Goal: Information Seeking & Learning: Understand process/instructions

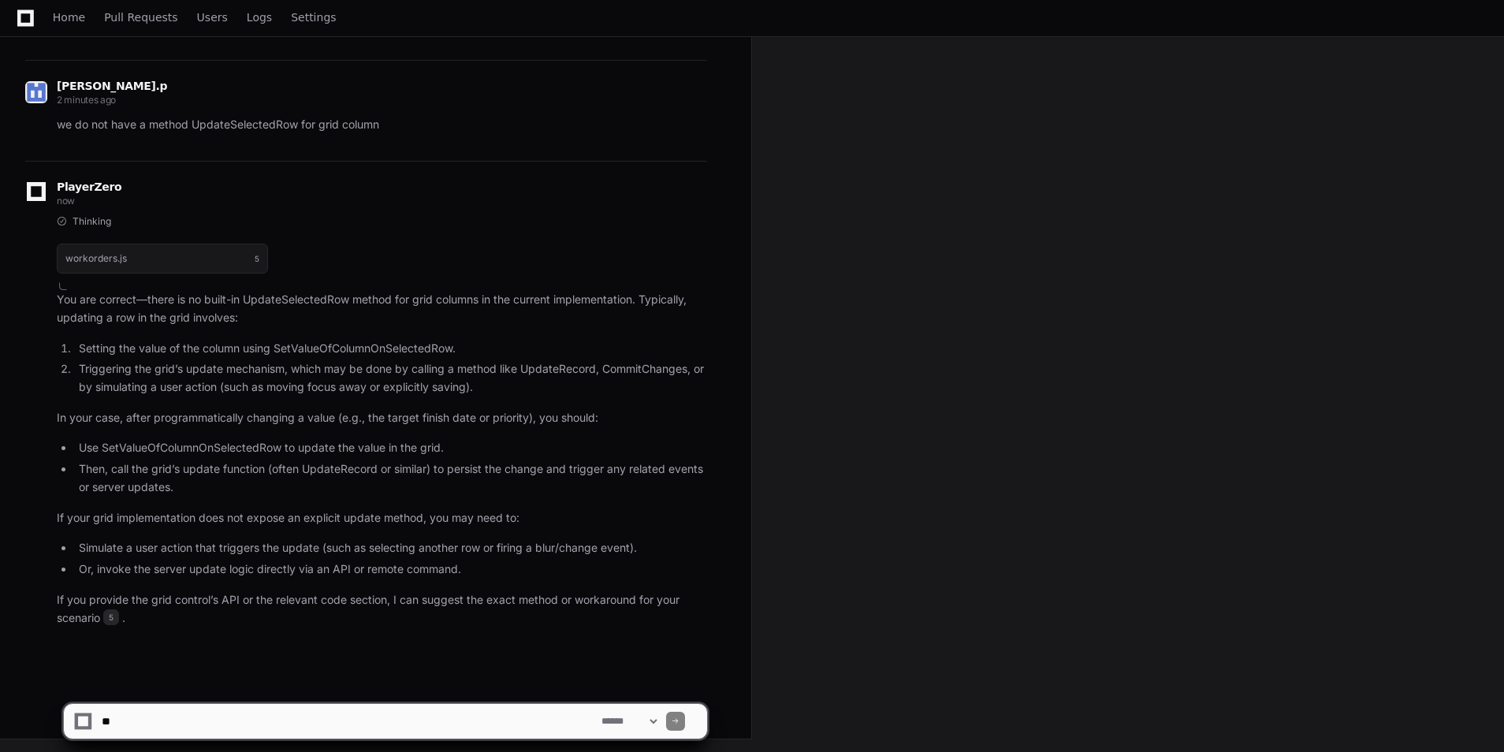
scroll to position [8128, 0]
click at [199, 701] on app-app-chat-input "**********" at bounding box center [385, 707] width 645 height 63
click at [196, 717] on textarea at bounding box center [349, 721] width 500 height 35
type textarea "**********"
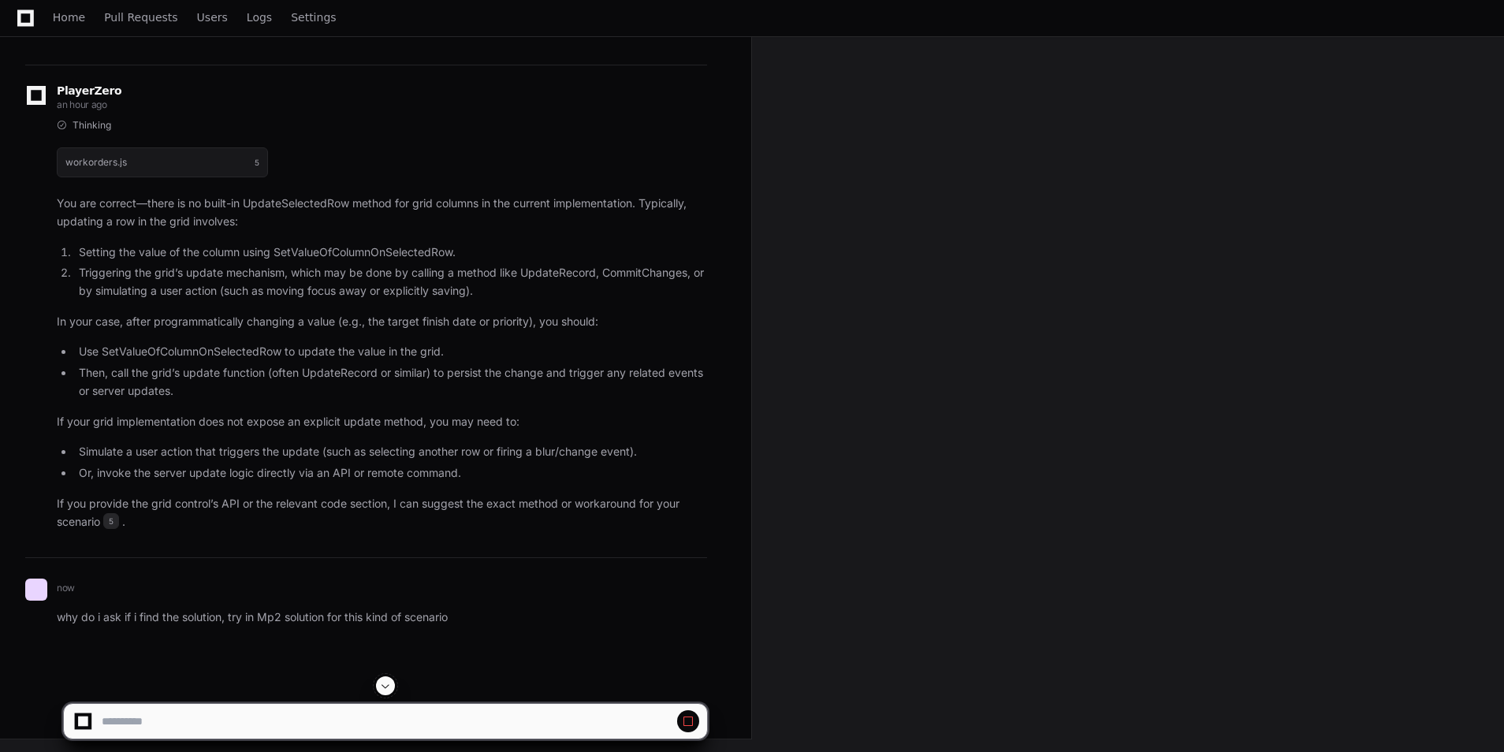
scroll to position [8152, 0]
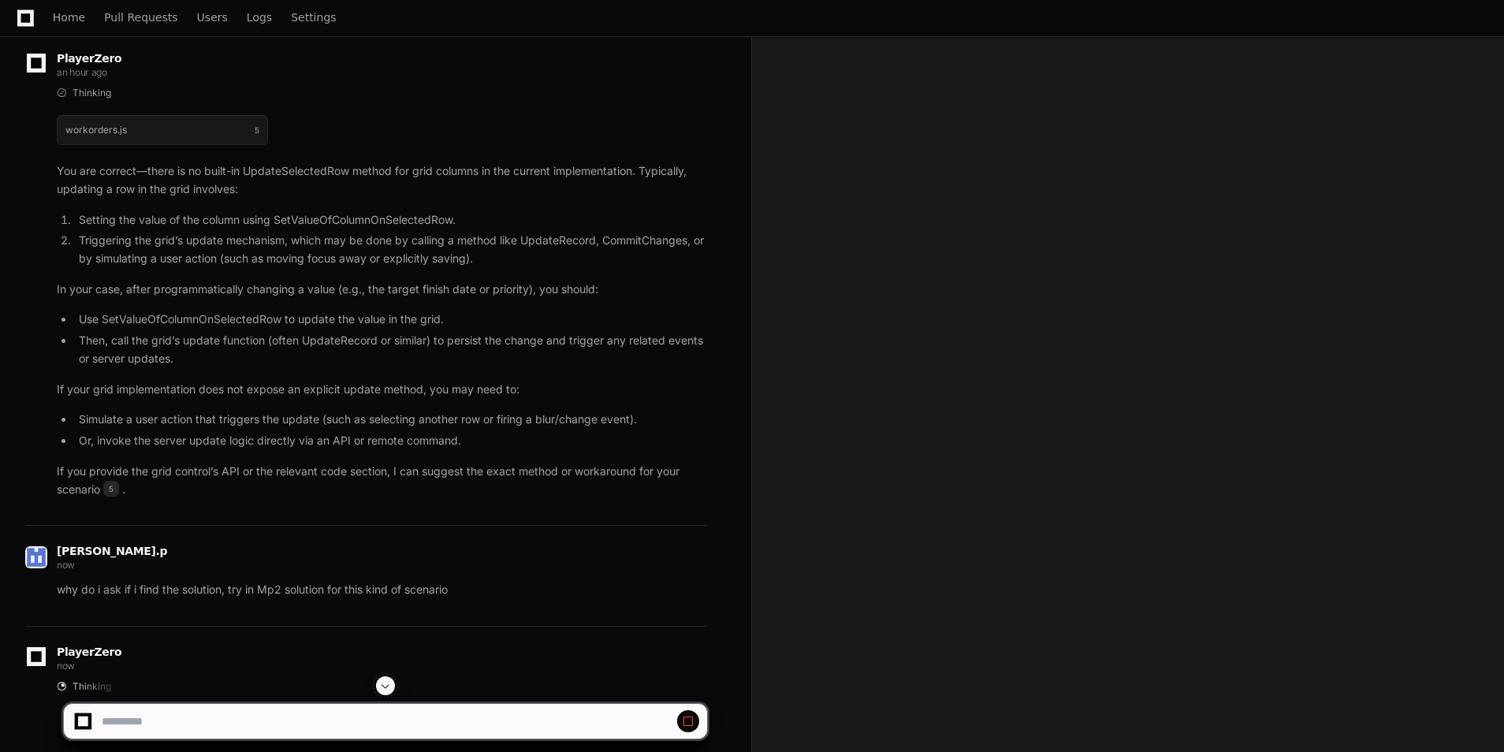
click at [615, 154] on div "workorders.js 5" at bounding box center [382, 130] width 650 height 49
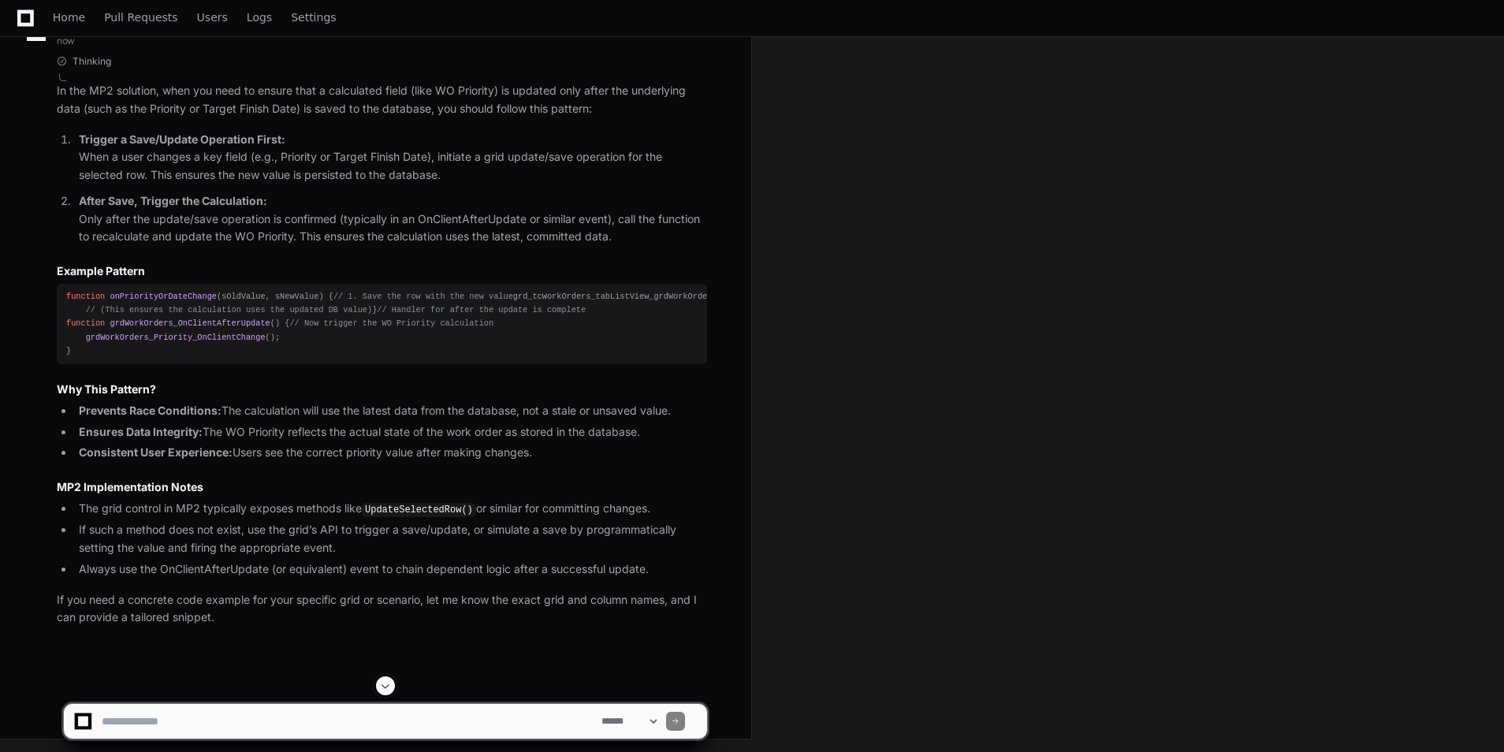
scroll to position [8988, 0]
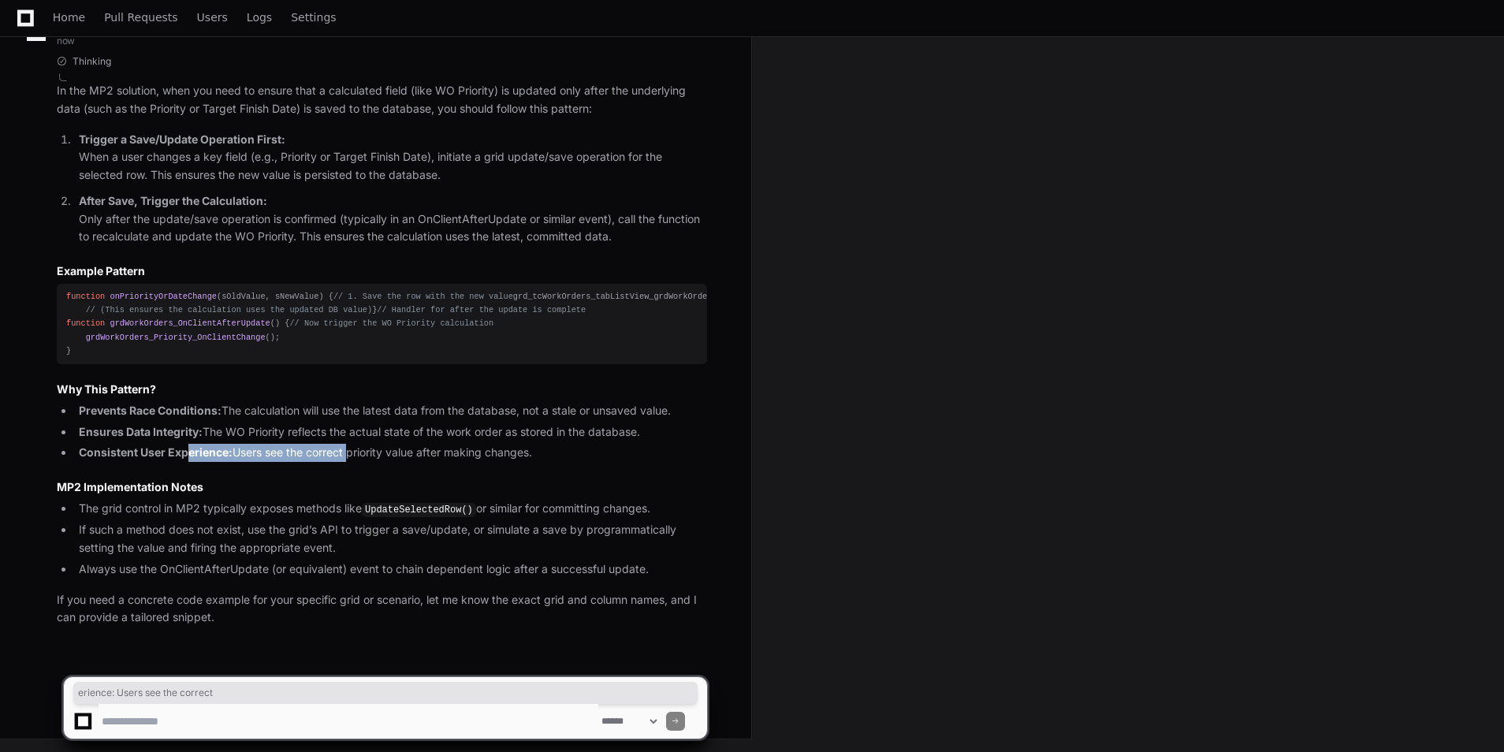
drag, startPoint x: 189, startPoint y: 453, endPoint x: 347, endPoint y: 456, distance: 157.6
click at [347, 456] on li "Consistent User Experience: Users see the correct priority value after making c…" at bounding box center [390, 453] width 633 height 18
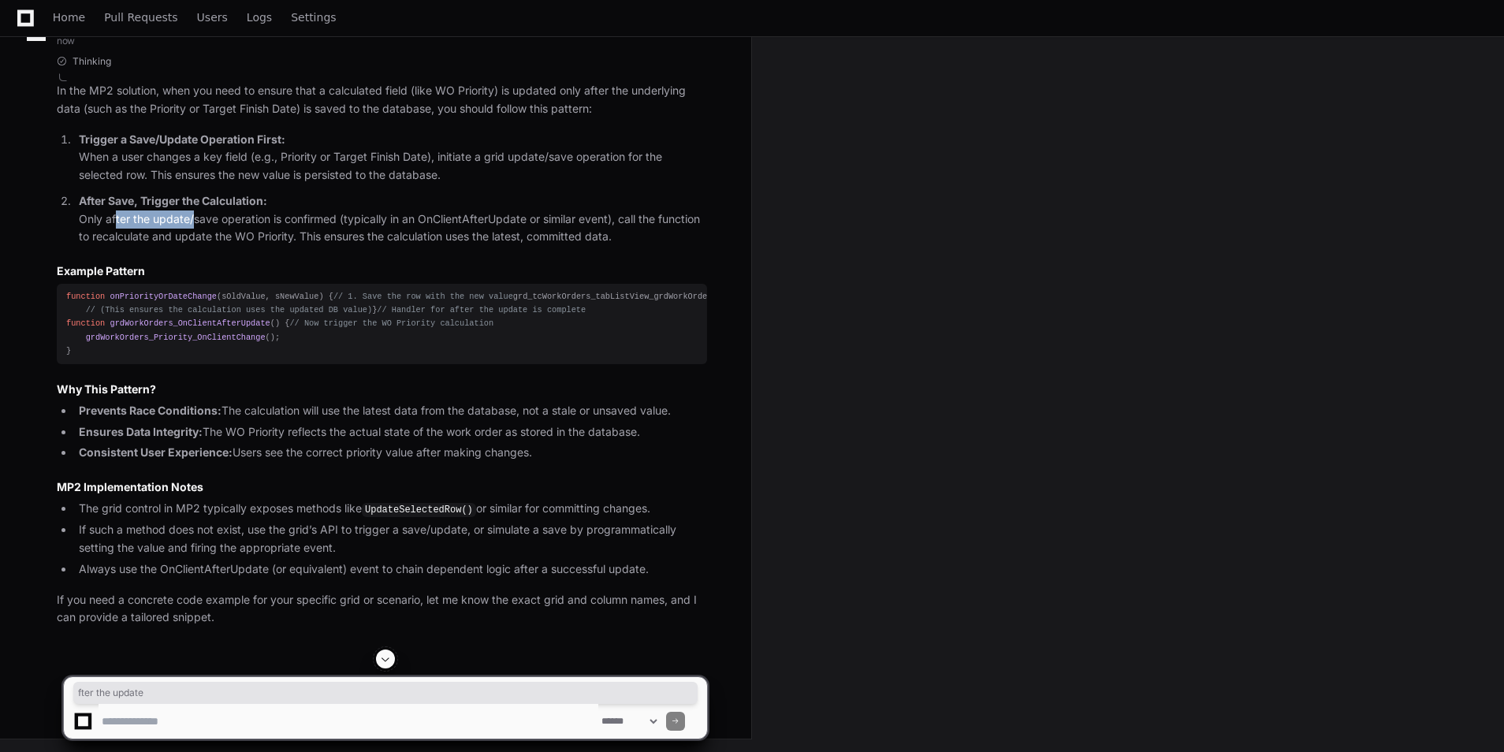
drag, startPoint x: 110, startPoint y: 267, endPoint x: 186, endPoint y: 273, distance: 76.6
click at [186, 246] on p "After Save, Trigger the Calculation: Only after the update/save operation is co…" at bounding box center [393, 219] width 628 height 54
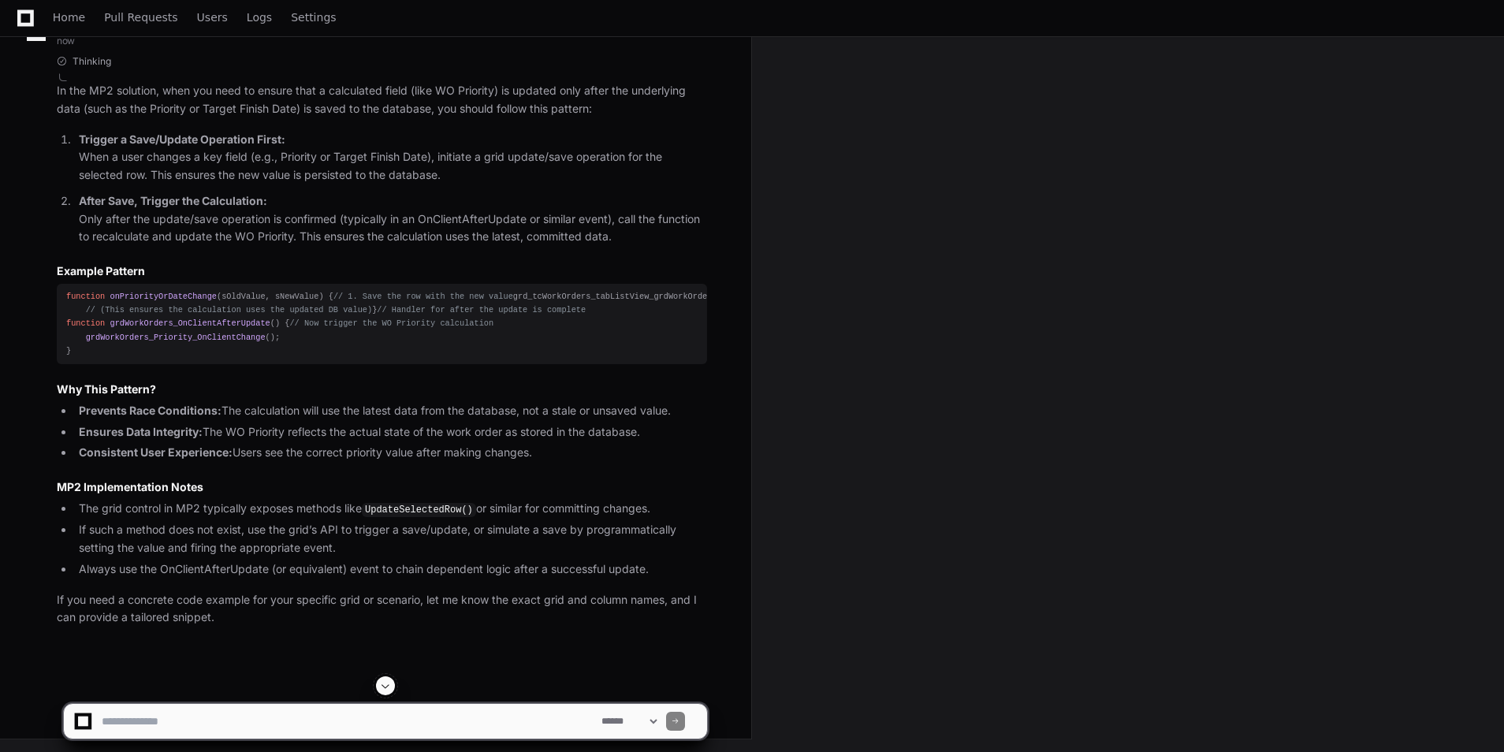
drag, startPoint x: 186, startPoint y: 273, endPoint x: 242, endPoint y: 310, distance: 67.1
click at [242, 310] on article "In the MP2 solution, when you need to ensure that a calculated field (like WO P…" at bounding box center [382, 354] width 650 height 545
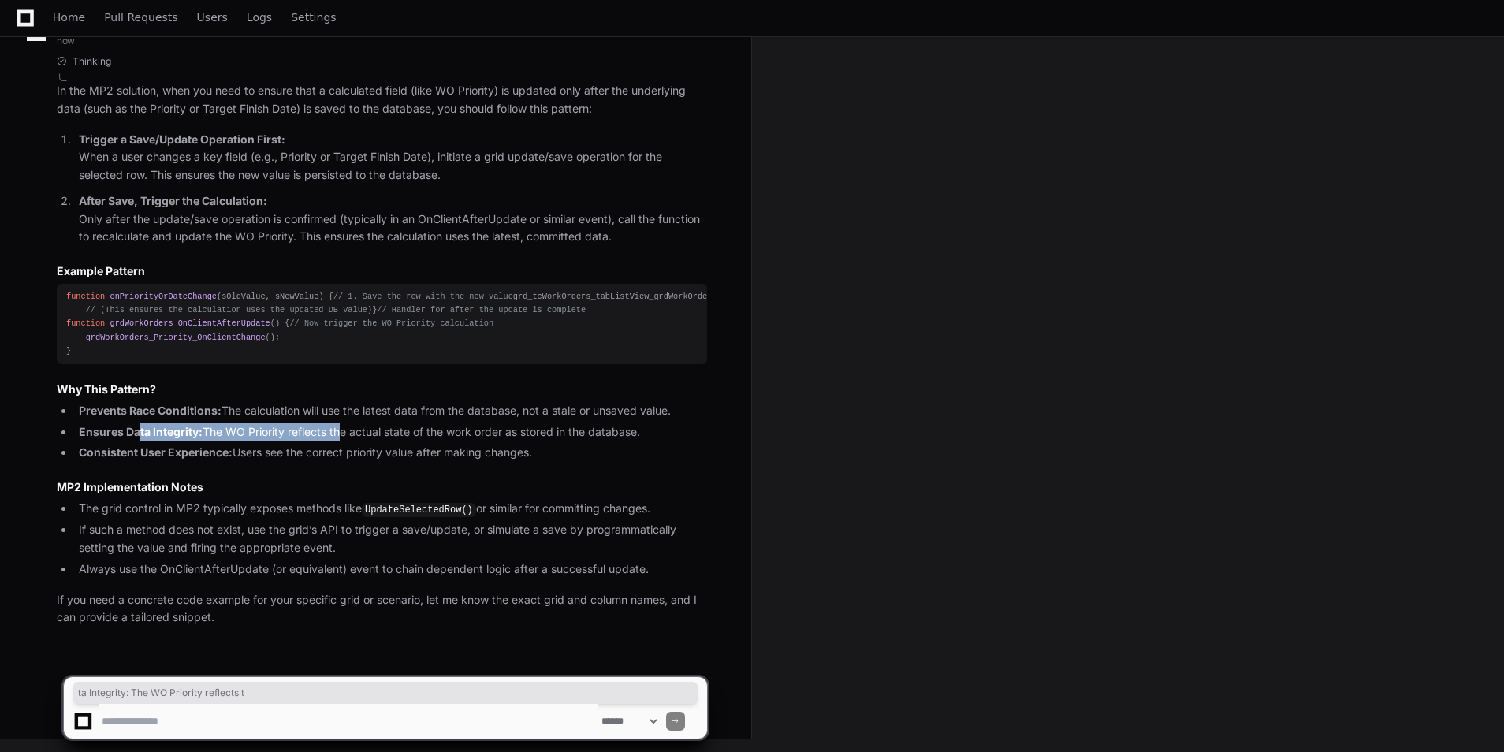
drag, startPoint x: 138, startPoint y: 424, endPoint x: 340, endPoint y: 429, distance: 201.8
click at [340, 429] on li "Ensures Data Integrity: The WO Priority reflects the actual state of the work o…" at bounding box center [390, 432] width 633 height 18
drag, startPoint x: 340, startPoint y: 429, endPoint x: 277, endPoint y: 474, distance: 76.8
click at [277, 474] on article "In the MP2 solution, when you need to ensure that a calculated field (like WO P…" at bounding box center [382, 354] width 650 height 545
drag, startPoint x: 174, startPoint y: 455, endPoint x: 296, endPoint y: 457, distance: 121.4
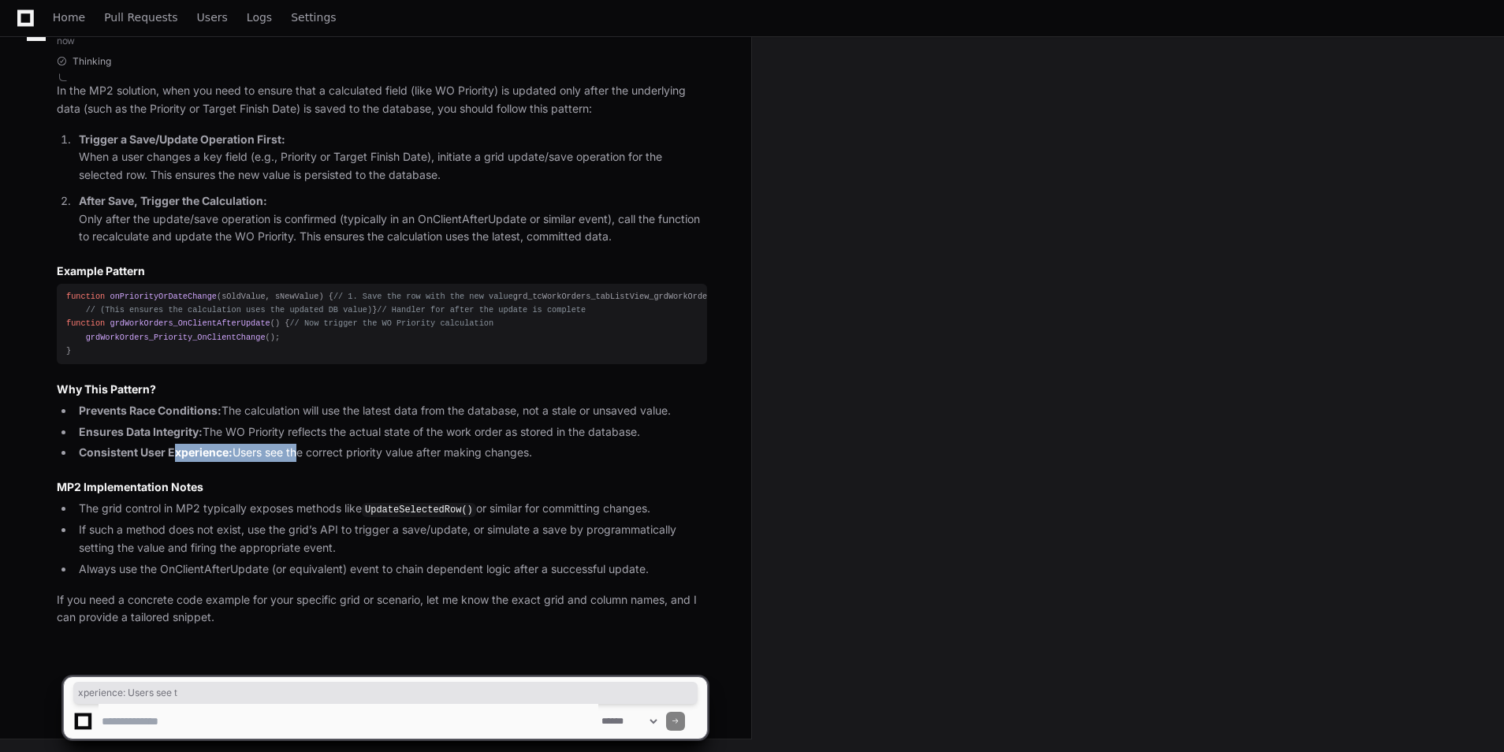
click at [296, 457] on li "Consistent User Experience: Users see the correct priority value after making c…" at bounding box center [390, 453] width 633 height 18
drag, startPoint x: 296, startPoint y: 457, endPoint x: 281, endPoint y: 493, distance: 38.2
click at [281, 493] on h3 "MP2 Implementation Notes" at bounding box center [382, 487] width 650 height 16
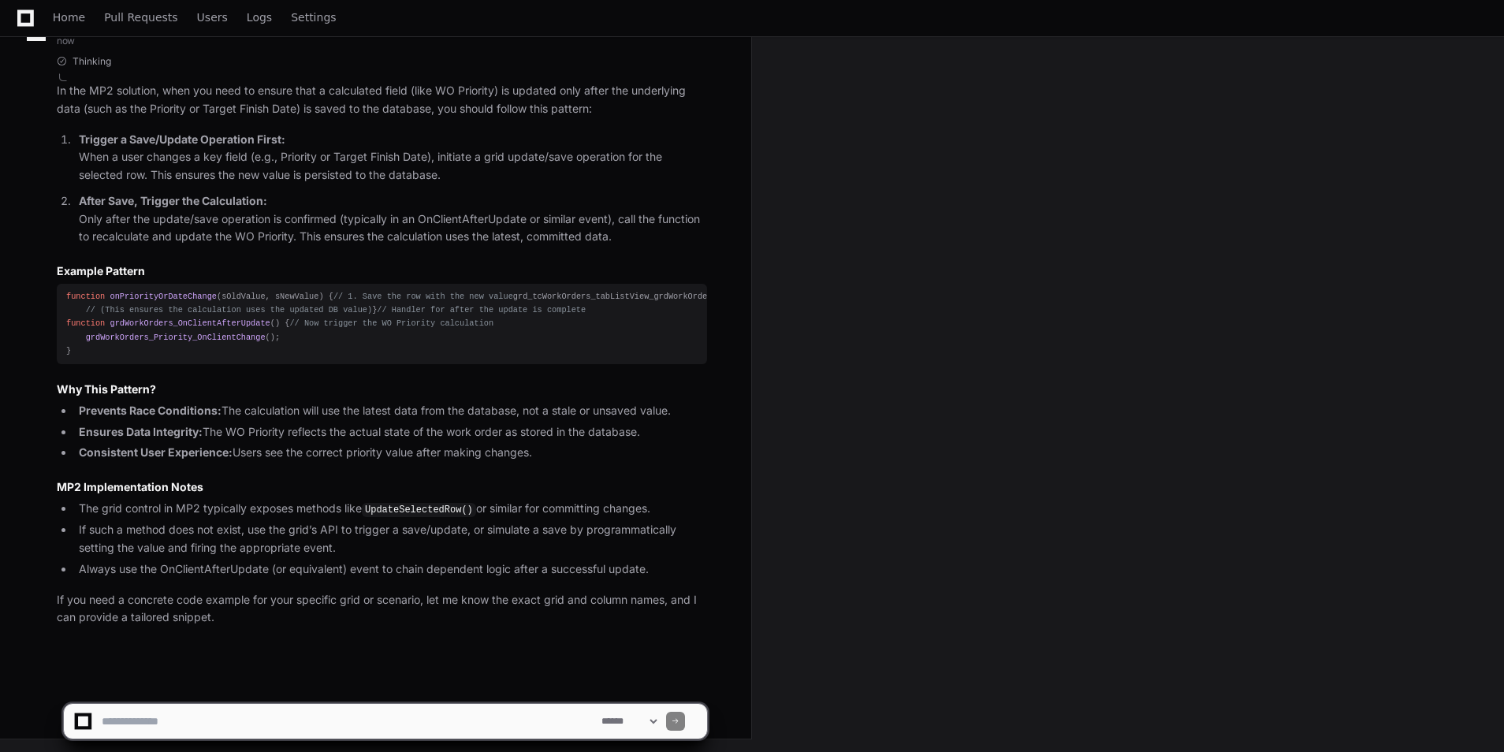
click at [294, 481] on h3 "MP2 Implementation Notes" at bounding box center [382, 487] width 650 height 16
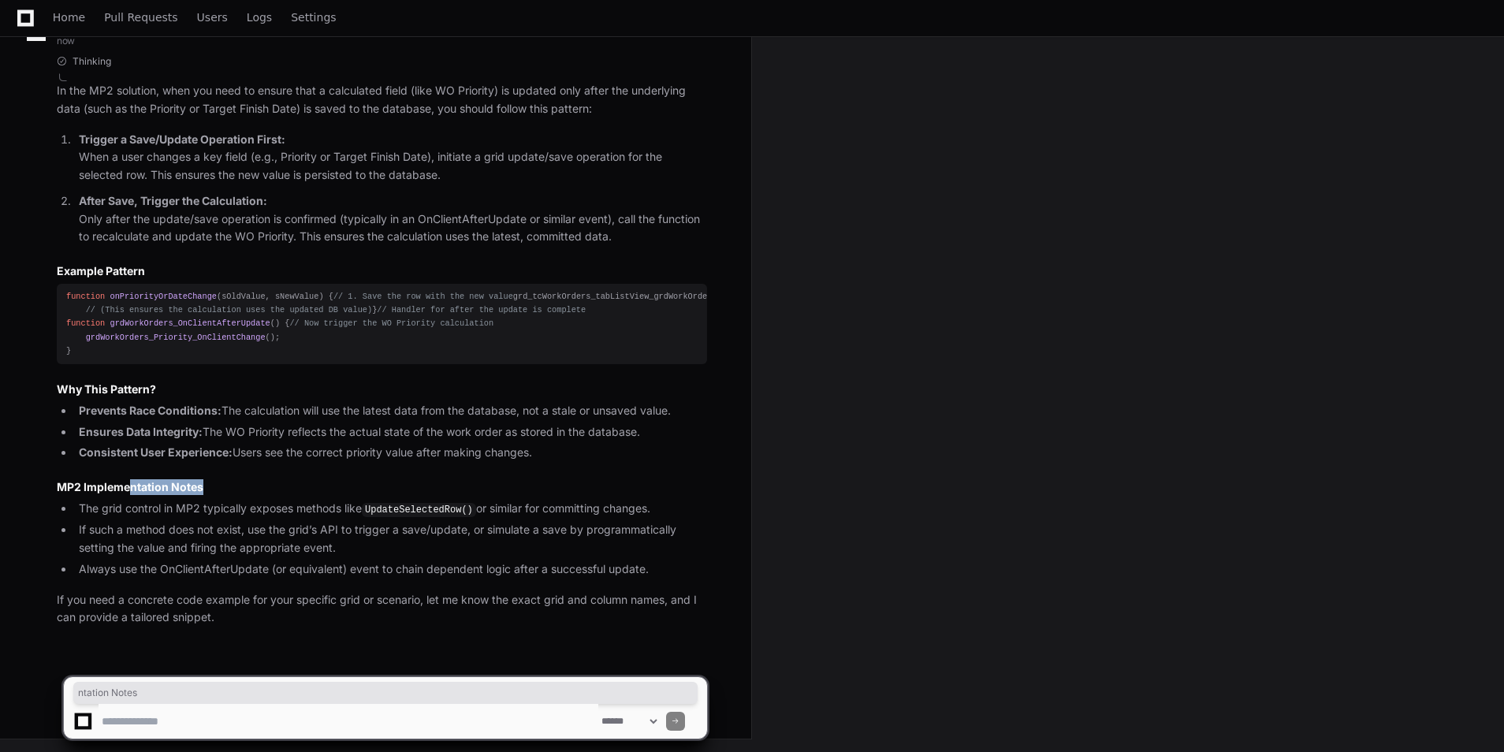
drag, startPoint x: 130, startPoint y: 488, endPoint x: 218, endPoint y: 486, distance: 88.3
click at [218, 486] on h3 "MP2 Implementation Notes" at bounding box center [382, 487] width 650 height 16
drag, startPoint x: 218, startPoint y: 486, endPoint x: 296, endPoint y: 486, distance: 78.0
click at [296, 486] on h3 "MP2 Implementation Notes" at bounding box center [382, 487] width 650 height 16
drag, startPoint x: 144, startPoint y: 514, endPoint x: 328, endPoint y: 507, distance: 183.7
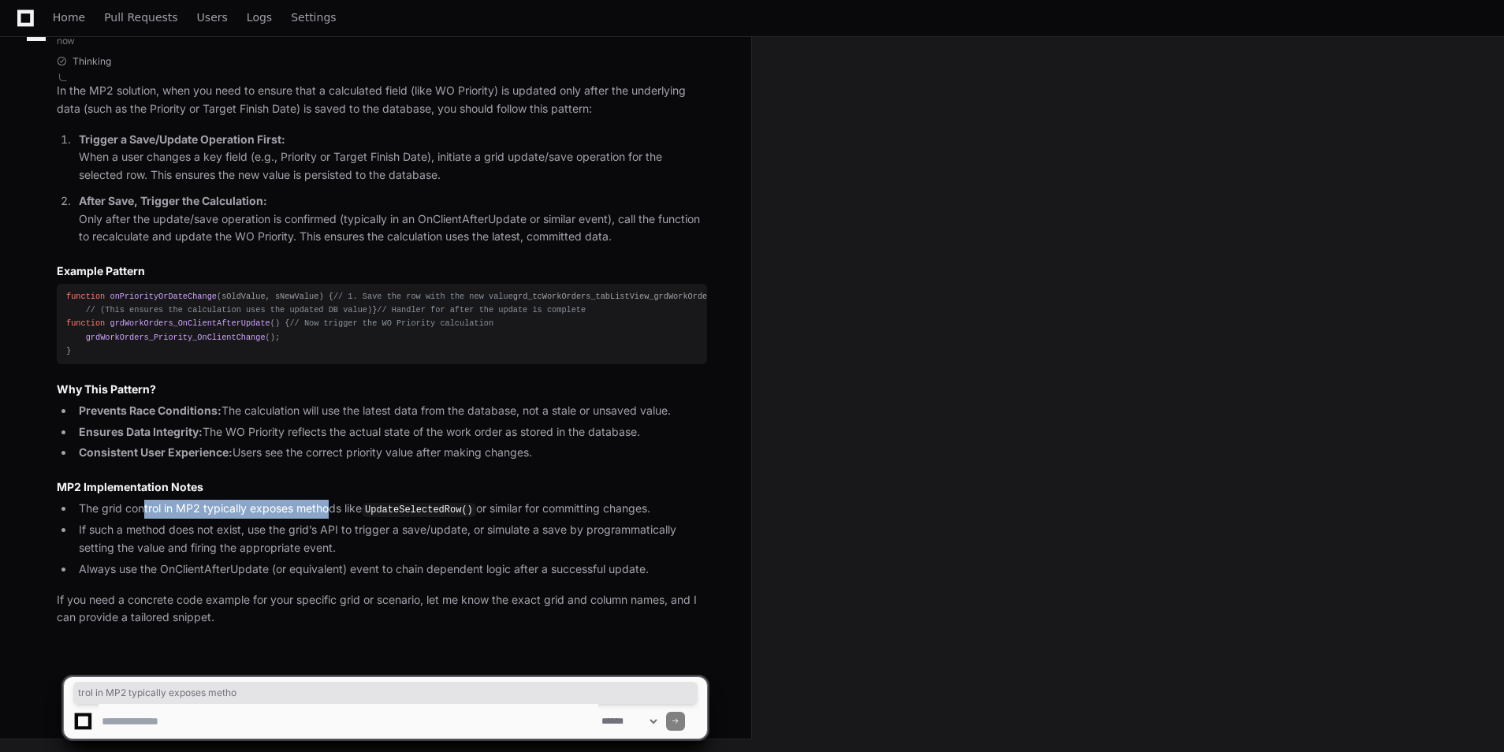
click at [328, 507] on li "The grid control in MP2 typically exposes methods like UpdateSelectedRow() or s…" at bounding box center [390, 509] width 633 height 19
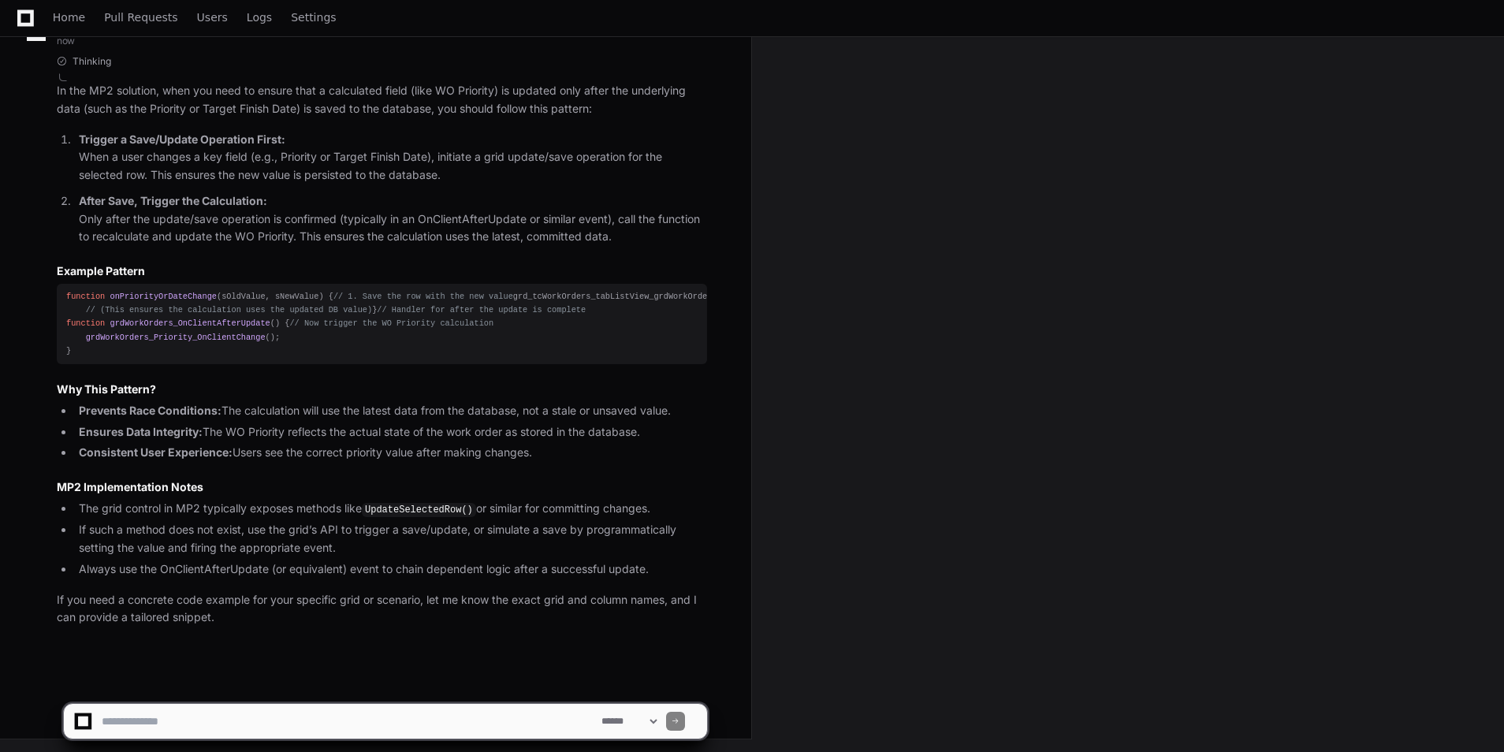
drag, startPoint x: 328, startPoint y: 507, endPoint x: 161, endPoint y: 541, distance: 170.5
click at [161, 541] on li "If such a method does not exist, use the grid’s API to trigger a save/update, o…" at bounding box center [390, 539] width 633 height 36
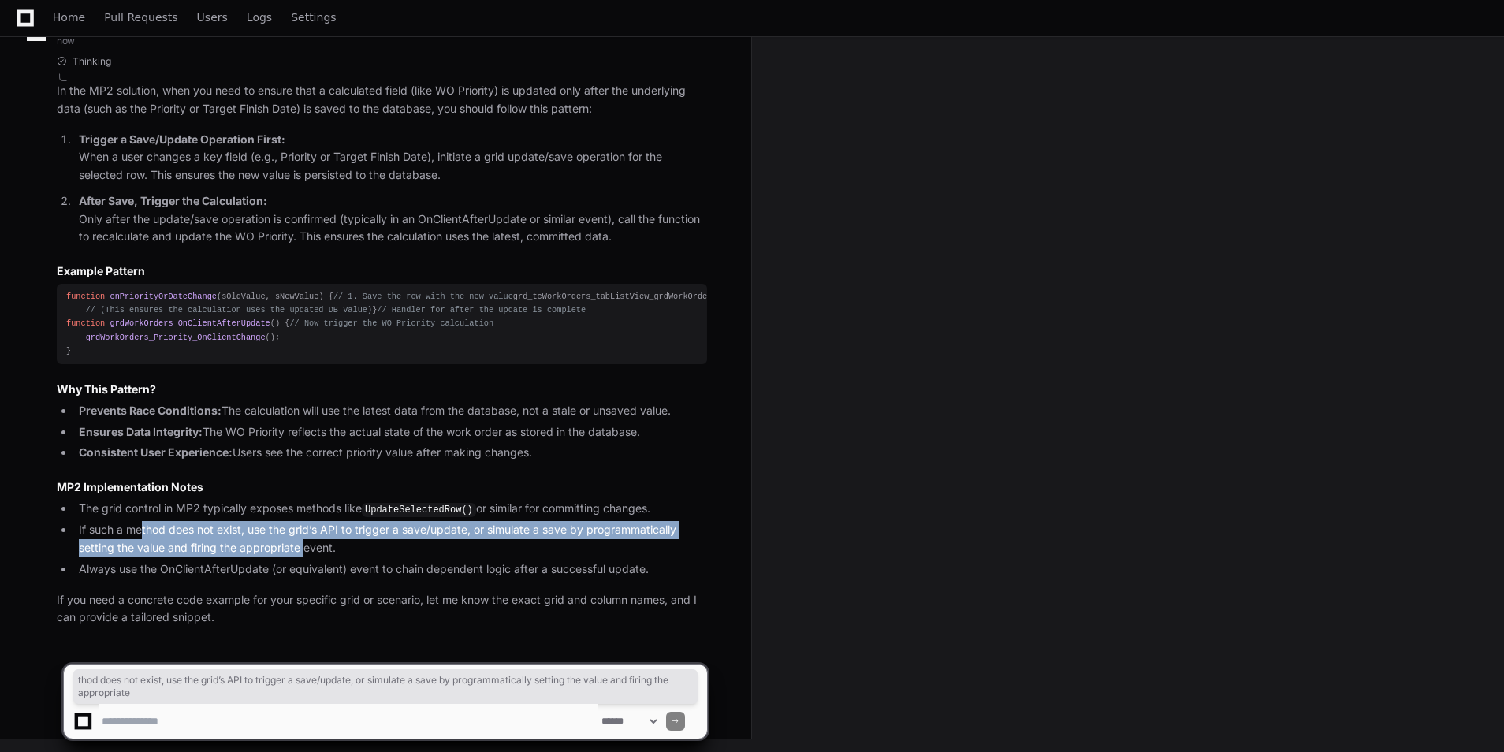
drag, startPoint x: 143, startPoint y: 534, endPoint x: 305, endPoint y: 548, distance: 162.2
click at [305, 548] on li "If such a method does not exist, use the grid’s API to trigger a save/update, o…" at bounding box center [390, 539] width 633 height 36
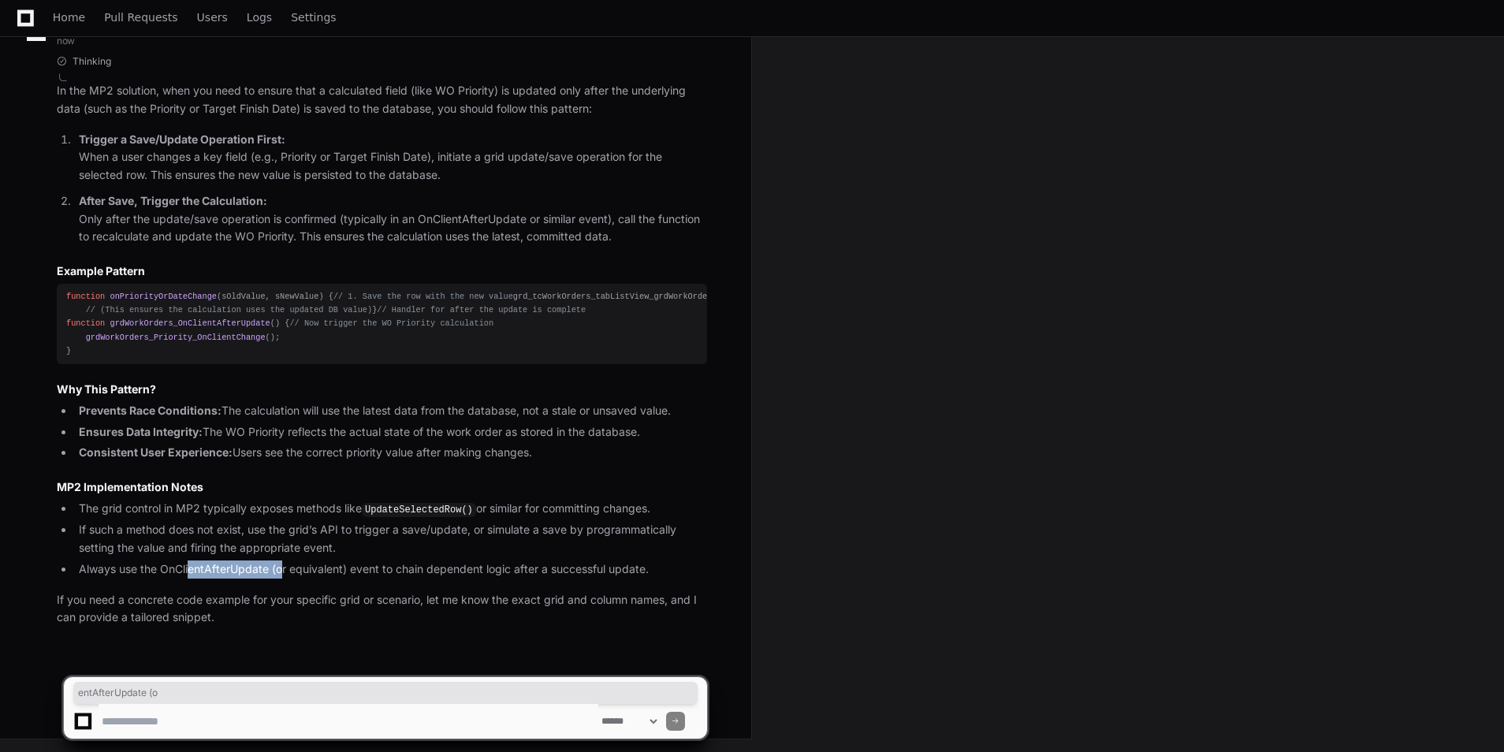
drag, startPoint x: 305, startPoint y: 548, endPoint x: 283, endPoint y: 573, distance: 33.5
click at [283, 573] on li "Always use the OnClientAfterUpdate (or equivalent) event to chain dependent log…" at bounding box center [390, 569] width 633 height 18
drag, startPoint x: 283, startPoint y: 573, endPoint x: 335, endPoint y: 581, distance: 52.6
click at [335, 581] on article "In the MP2 solution, when you need to ensure that a calculated field (like WO P…" at bounding box center [382, 354] width 650 height 545
drag, startPoint x: 94, startPoint y: 567, endPoint x: 224, endPoint y: 563, distance: 130.1
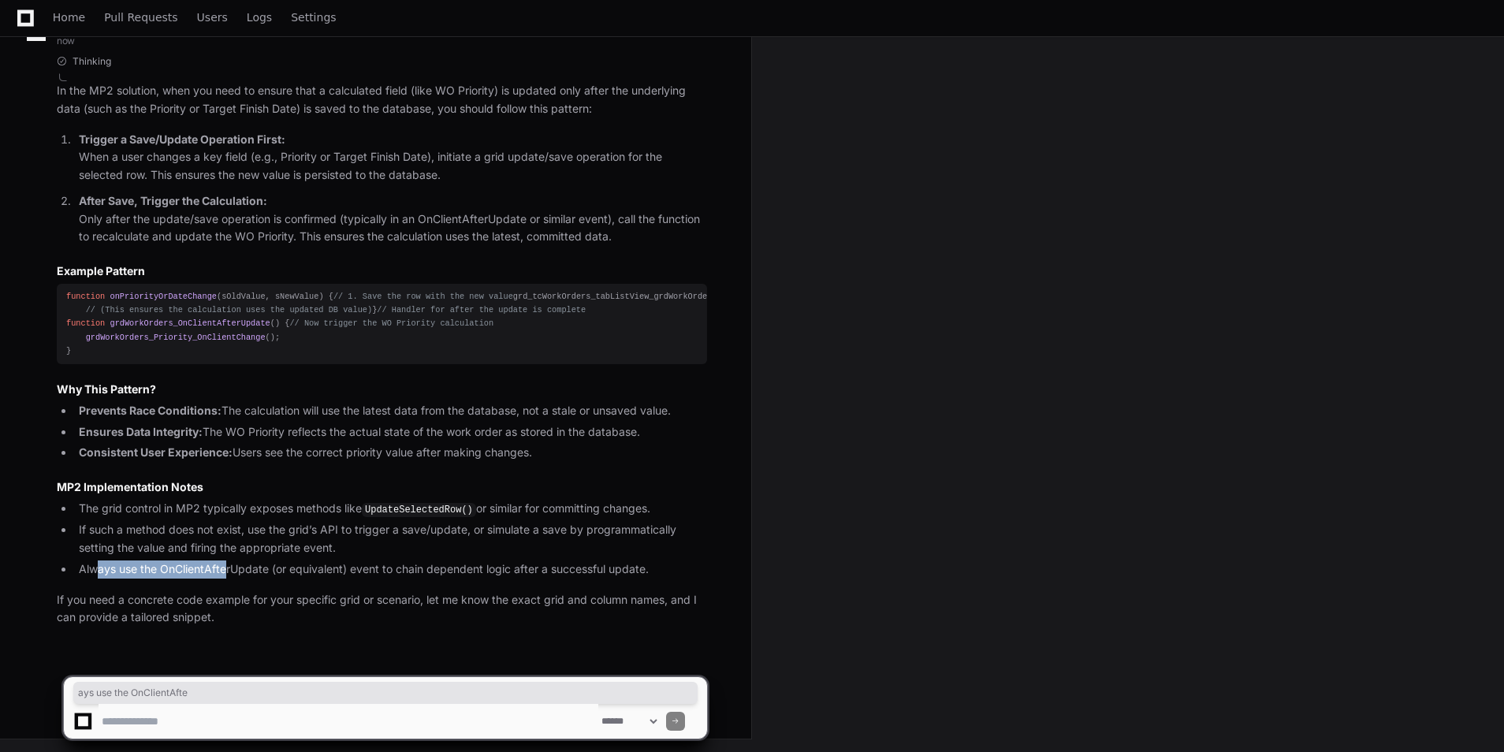
click at [224, 563] on li "Always use the OnClientAfterUpdate (or equivalent) event to chain dependent log…" at bounding box center [390, 569] width 633 height 18
drag, startPoint x: 224, startPoint y: 563, endPoint x: 198, endPoint y: 591, distance: 38.5
click at [198, 591] on p "If you need a concrete code example for your specific grid or scenario, let me …" at bounding box center [382, 609] width 650 height 36
